Goal: Task Accomplishment & Management: Complete application form

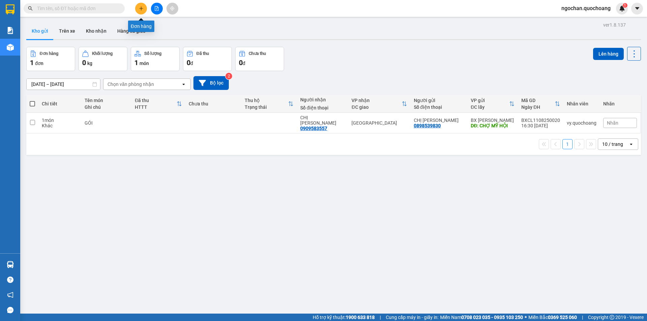
click at [139, 8] on icon "plus" at bounding box center [141, 8] width 5 height 5
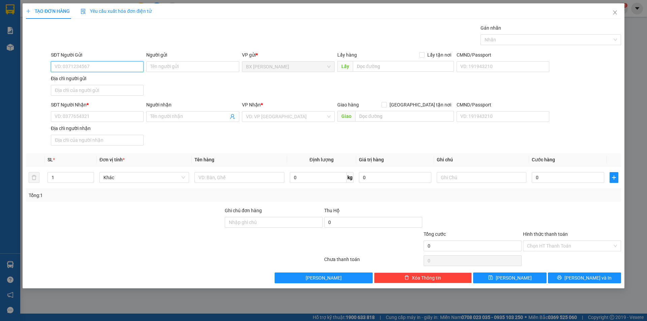
click at [125, 68] on input "SĐT Người Gửi" at bounding box center [97, 66] width 93 height 11
click at [117, 82] on div "0386649550 - [PERSON_NAME]" at bounding box center [97, 79] width 85 height 7
type input "0386649550"
type input "[PERSON_NAME]"
type input "0386649550"
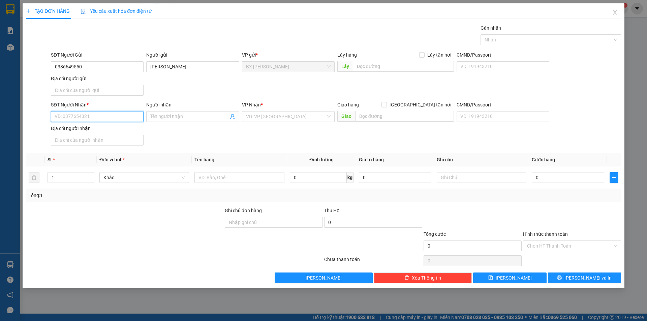
click at [104, 117] on input "SĐT Người Nhận *" at bounding box center [97, 116] width 93 height 11
type input "0981534785"
click at [109, 130] on div "0981534785 - ANH ÚT" at bounding box center [97, 129] width 85 height 7
type input "ANH ÚT"
type input "0981534785"
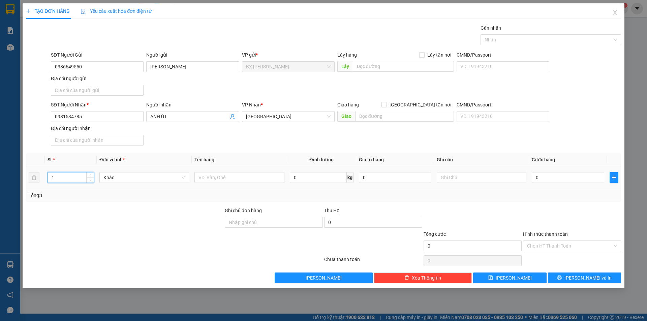
click at [70, 179] on input "1" at bounding box center [71, 177] width 46 height 10
click at [219, 178] on input "text" at bounding box center [239, 177] width 90 height 11
type input "GIỎ"
click at [382, 67] on input "text" at bounding box center [403, 66] width 101 height 11
type input "BĐ KIẾN VĂN"
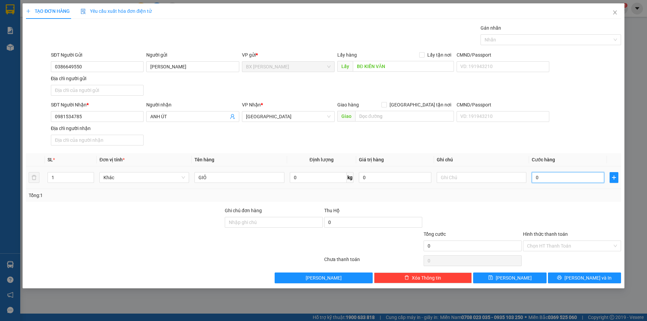
click at [551, 177] on input "0" at bounding box center [568, 177] width 72 height 11
type input "1"
type input "10"
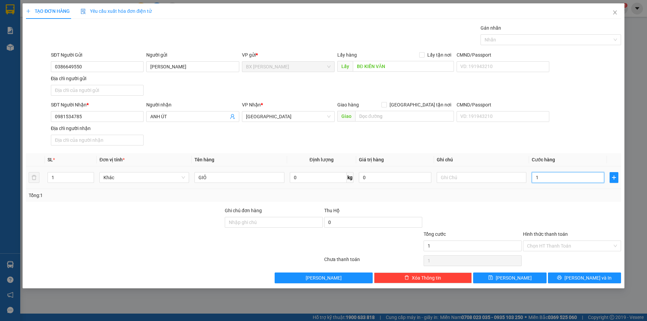
type input "10"
type input "100"
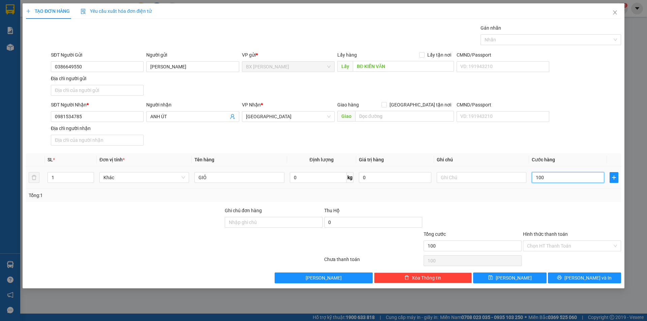
type input "1.000"
type input "10.000"
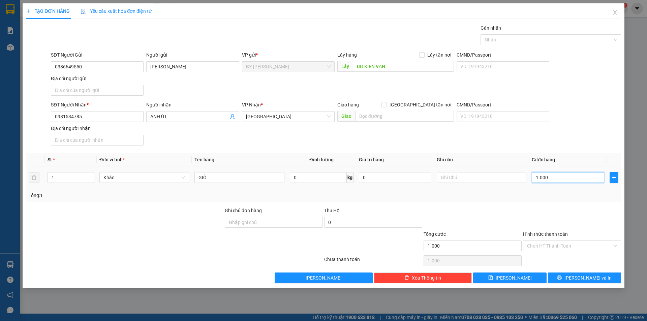
type input "10.000"
type input "100.000"
type input "1.000.000"
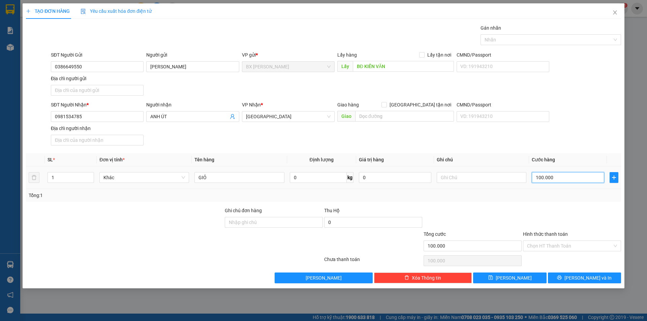
type input "1.000.000"
type input "100.000"
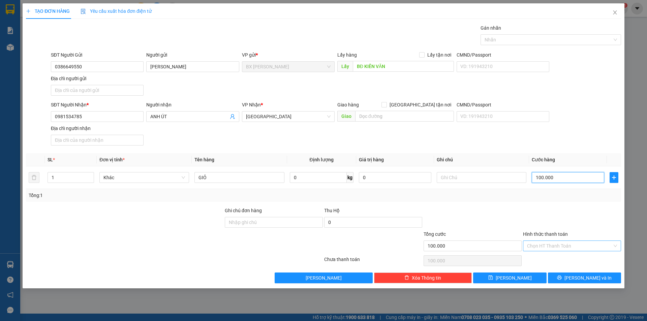
click at [617, 247] on div "Chọn HT Thanh Toán" at bounding box center [572, 246] width 98 height 11
type input "100.000"
click at [578, 259] on div "Tại văn phòng" at bounding box center [572, 259] width 90 height 7
type input "0"
click at [594, 279] on span "[PERSON_NAME] và In" at bounding box center [587, 277] width 47 height 7
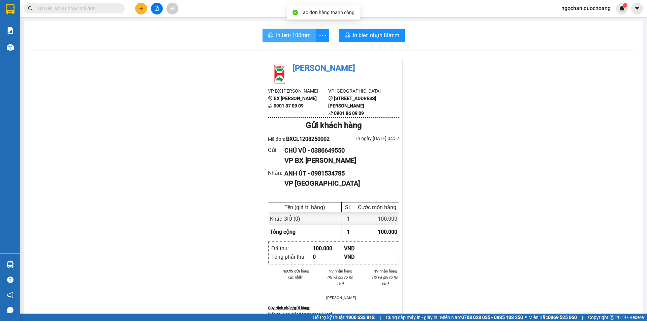
drag, startPoint x: 300, startPoint y: 32, endPoint x: 335, endPoint y: 40, distance: 35.8
click at [300, 33] on span "In tem 100mm" at bounding box center [293, 35] width 35 height 8
drag, startPoint x: 299, startPoint y: 36, endPoint x: 360, endPoint y: 63, distance: 66.4
click at [300, 39] on span "In tem 100mm" at bounding box center [293, 35] width 35 height 8
